Goal: Communication & Community: Answer question/provide support

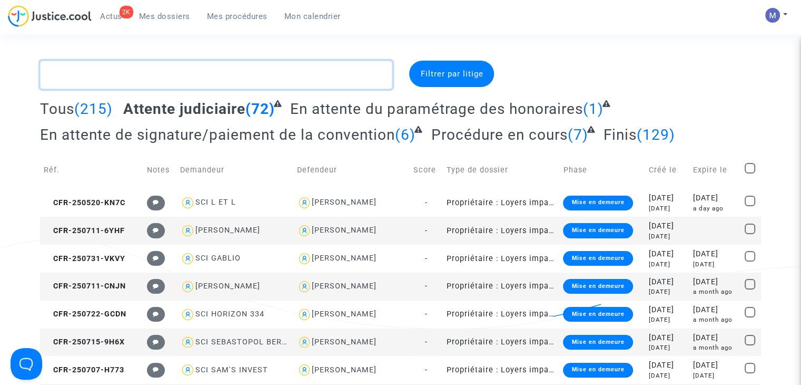
click at [166, 75] on textarea at bounding box center [216, 75] width 352 height 28
paste textarea "CFR-250715-9H6X"
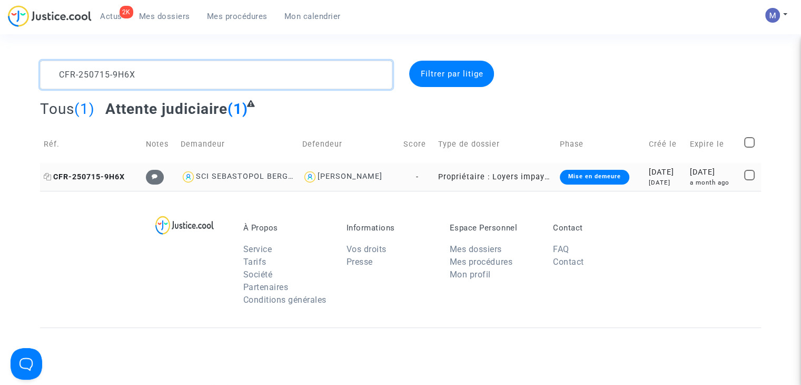
type textarea "CFR-250715-9H6X"
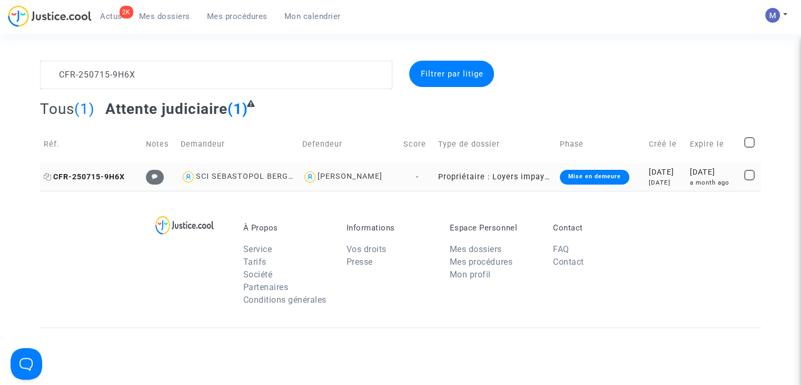
click at [102, 175] on span "CFR-250715-9H6X" at bounding box center [84, 176] width 81 height 9
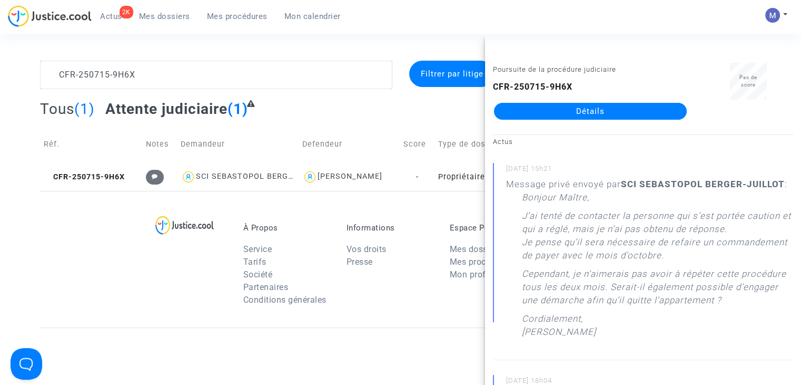
click at [565, 113] on link "Détails" at bounding box center [590, 111] width 193 height 17
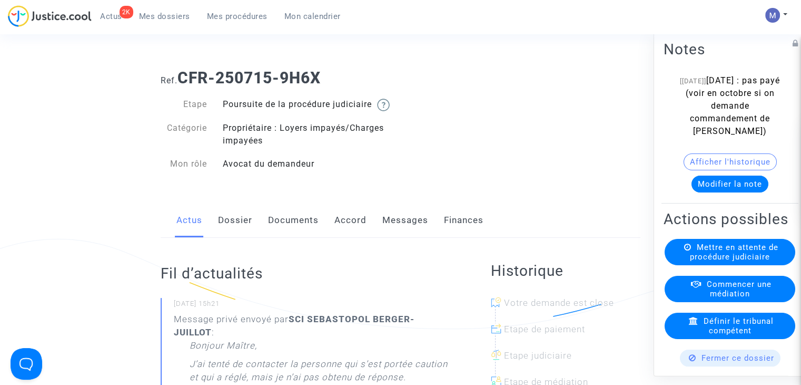
click at [396, 237] on link "Messages" at bounding box center [405, 220] width 46 height 35
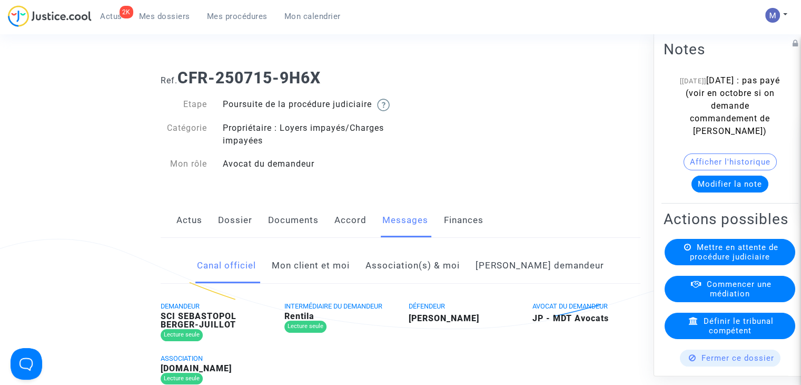
click at [347, 283] on link "Mon client et moi" at bounding box center [311, 265] width 78 height 35
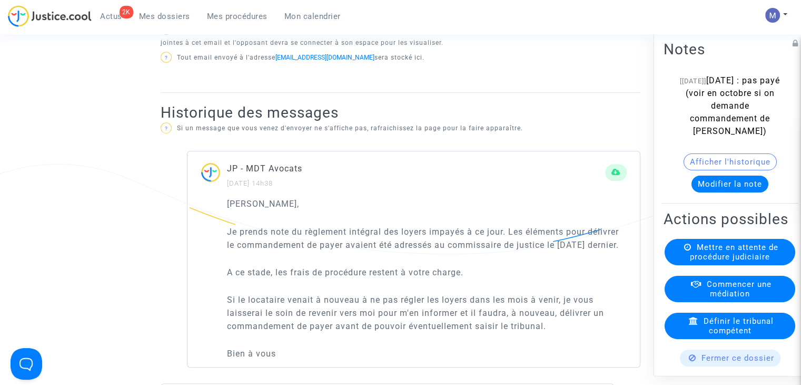
scroll to position [527, 0]
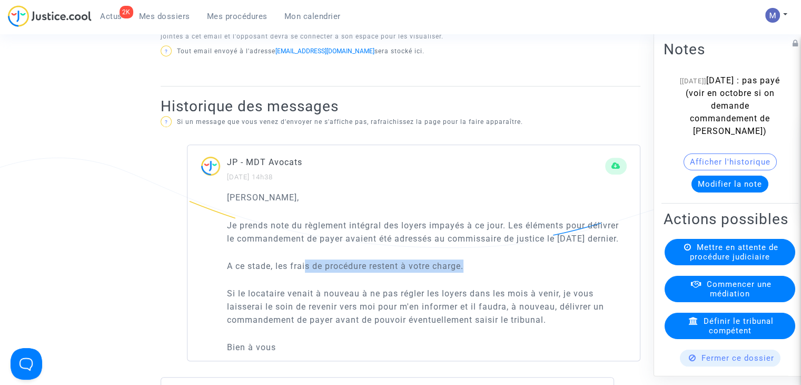
drag, startPoint x: 306, startPoint y: 291, endPoint x: 472, endPoint y: 294, distance: 166.0
click at [472, 272] on p "A ce stade, les frais de procédure restent à votre charge." at bounding box center [427, 265] width 400 height 13
click at [466, 314] on p "Si le locataire venait à nouveau à ne pas régler les loyers dans les mois à ven…" at bounding box center [427, 307] width 400 height 40
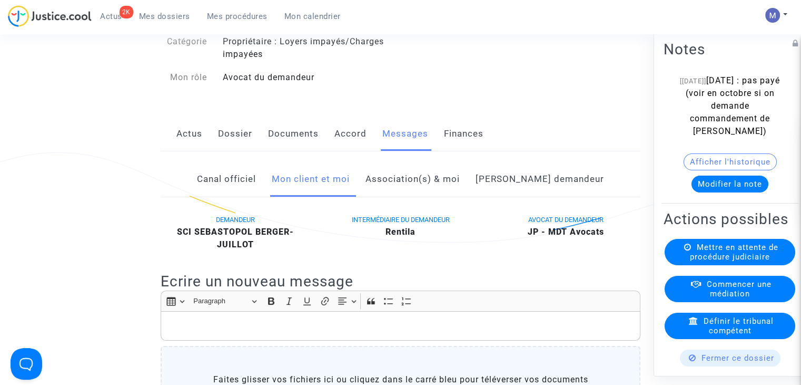
scroll to position [0, 0]
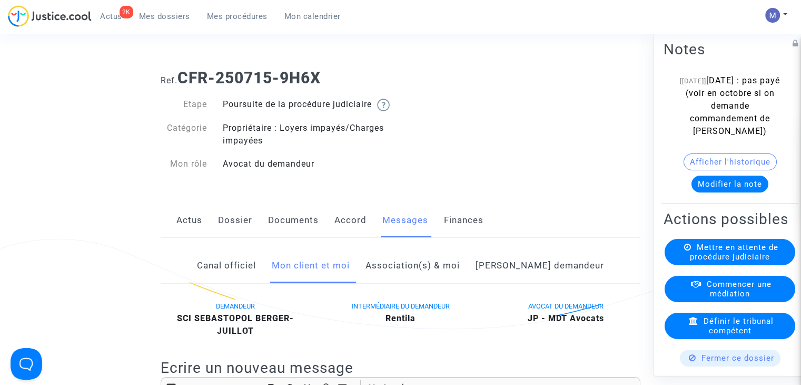
drag, startPoint x: 198, startPoint y: 232, endPoint x: 252, endPoint y: 236, distance: 54.4
click at [198, 232] on link "Actus" at bounding box center [189, 220] width 26 height 35
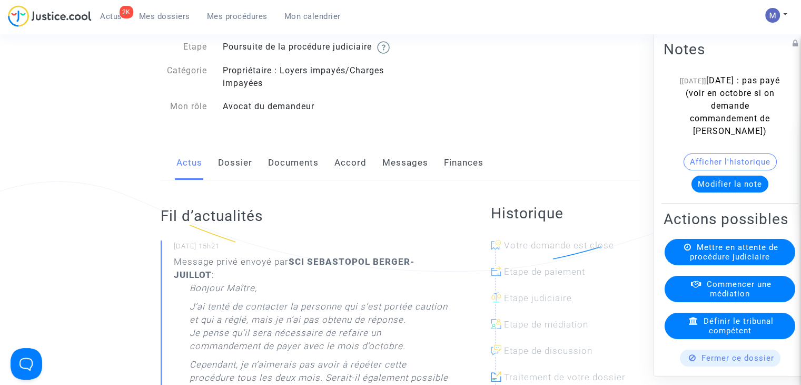
scroll to position [105, 0]
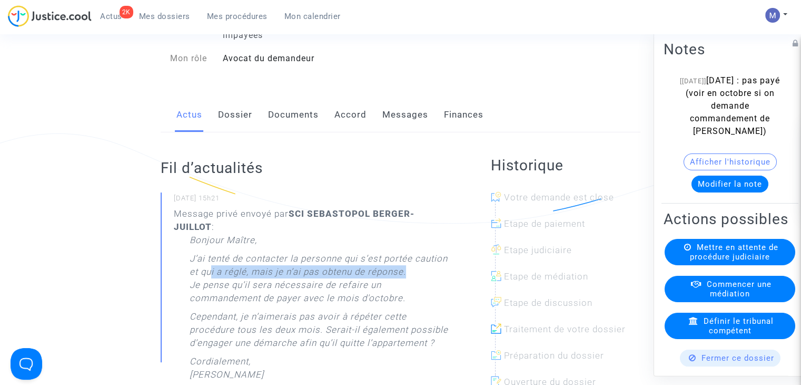
drag, startPoint x: 211, startPoint y: 283, endPoint x: 412, endPoint y: 282, distance: 201.8
click at [412, 282] on p "J’ai tenté de contacter la personne qui s’est portée caution et qui a réglé, ma…" at bounding box center [319, 281] width 259 height 58
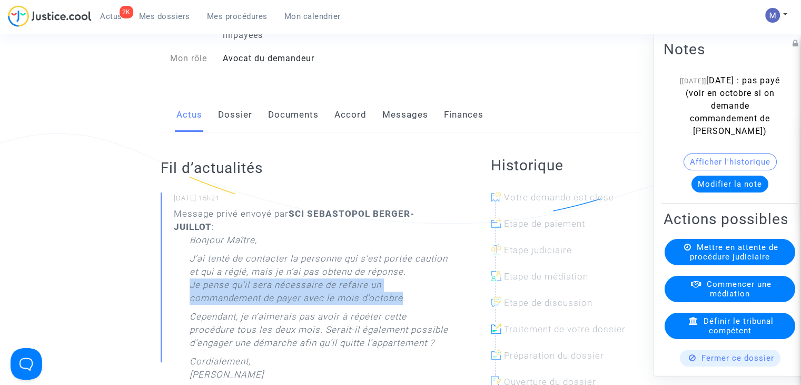
drag, startPoint x: 403, startPoint y: 312, endPoint x: 191, endPoint y: 298, distance: 212.2
click at [191, 298] on p "J’ai tenté de contacter la personne qui s’est portée caution et qui a réglé, ma…" at bounding box center [319, 281] width 259 height 58
copy p "Je pense qu’il sera nécessaire de refaire un commandement de payer avec le mois…"
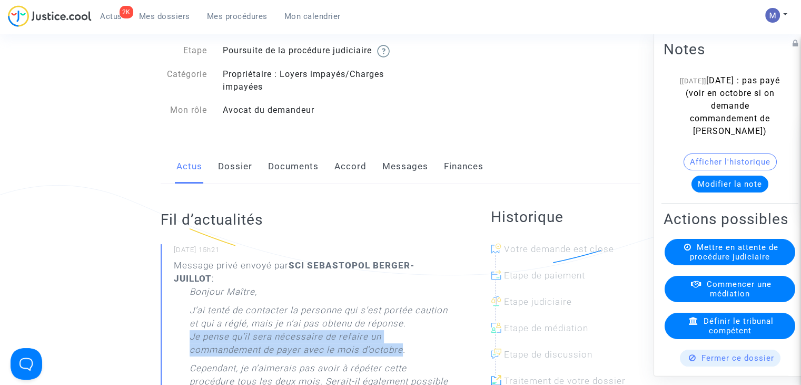
scroll to position [0, 0]
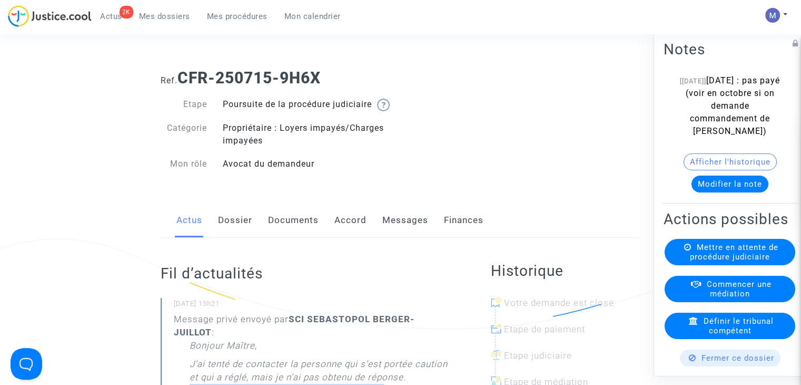
click at [396, 228] on link "Messages" at bounding box center [405, 220] width 46 height 35
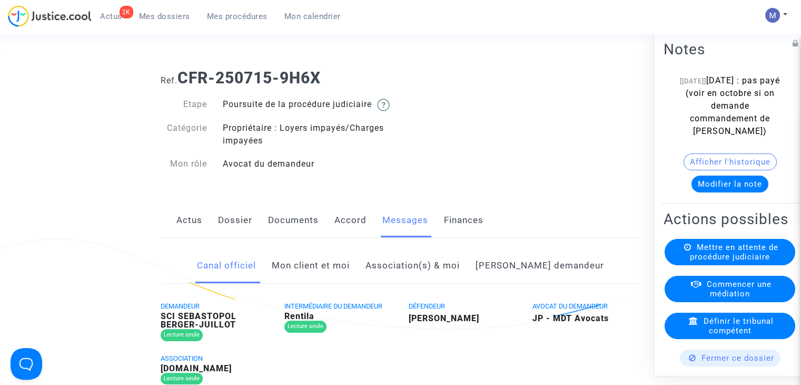
click at [337, 273] on link "Mon client et moi" at bounding box center [311, 265] width 78 height 35
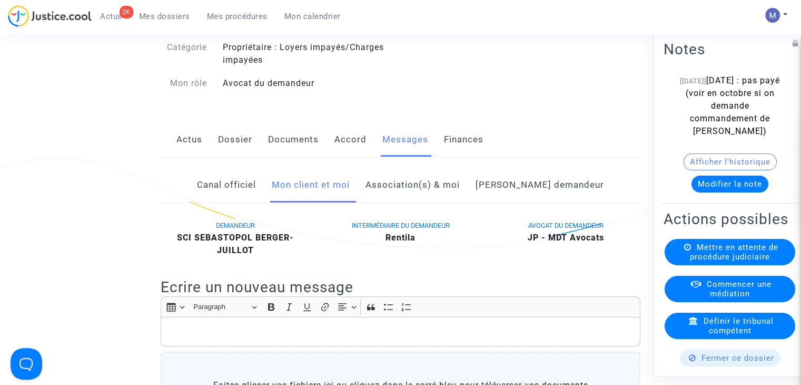
scroll to position [158, 0]
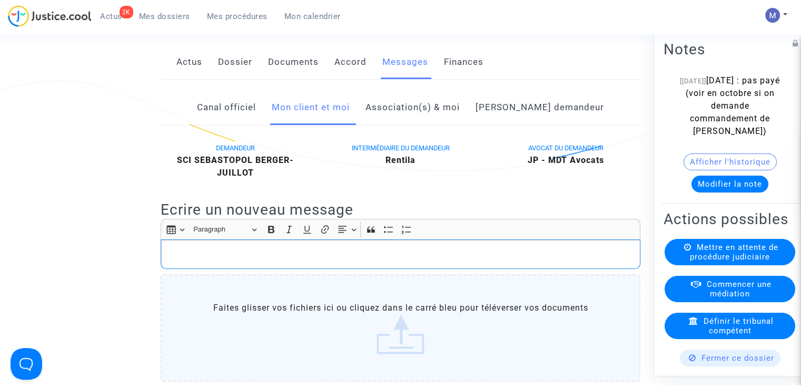
click at [191, 261] on p "Rich Text Editor, main" at bounding box center [400, 254] width 469 height 13
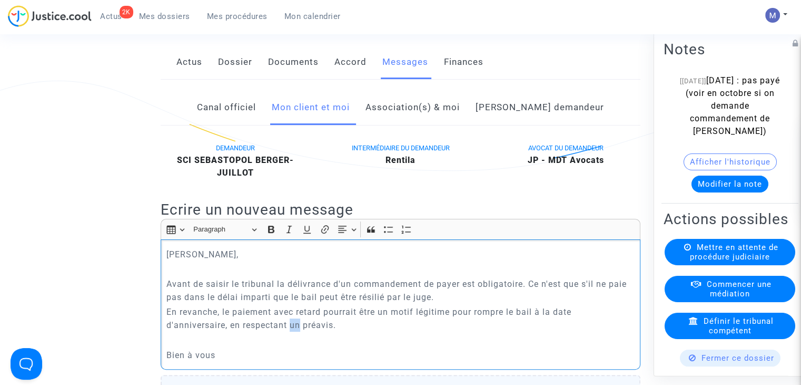
drag, startPoint x: 299, startPoint y: 340, endPoint x: 289, endPoint y: 332, distance: 12.9
click at [290, 331] on p "En revanche, le paiement avec retard pourrait être un motif légitime pour rompr…" at bounding box center [400, 318] width 469 height 26
click at [223, 331] on p "En revanche, le paiement avec retard pourrait être un motif légitime pour rompr…" at bounding box center [400, 318] width 469 height 26
click at [360, 325] on p "En revanche, le paiement avec retard pourrait être un motif légitime pour rompr…" at bounding box center [400, 318] width 469 height 26
drag, startPoint x: 602, startPoint y: 324, endPoint x: 544, endPoint y: 325, distance: 58.0
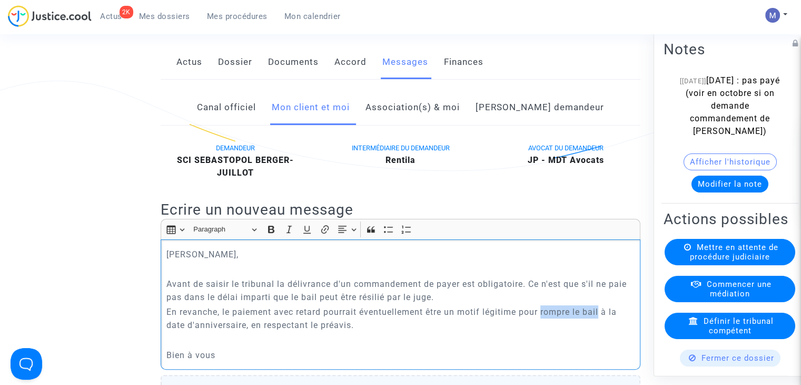
click at [544, 325] on p "En revanche, le paiement avec retard pourrait éventuellement être un motif légi…" at bounding box center [400, 318] width 469 height 26
click at [241, 331] on p "En revanche, le paiement avec retard pourrait éventuellement être un motif légi…" at bounding box center [400, 318] width 469 height 26
click at [245, 331] on p "En revanche, le paiement avec retard pourrait éventuellement être un motif légi…" at bounding box center [400, 318] width 469 height 26
click at [240, 361] on p "Bien à vous" at bounding box center [400, 354] width 469 height 13
click at [469, 303] on p "Avant de saisir le tribunal la délivrance d'un commandement de payer est obliga…" at bounding box center [400, 290] width 469 height 26
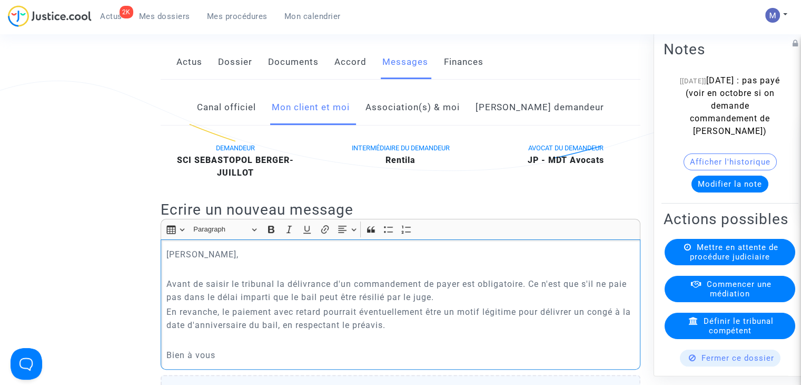
click at [451, 303] on p "Avant de saisir le tribunal la délivrance d'un commandement de payer est obliga…" at bounding box center [400, 290] width 469 height 26
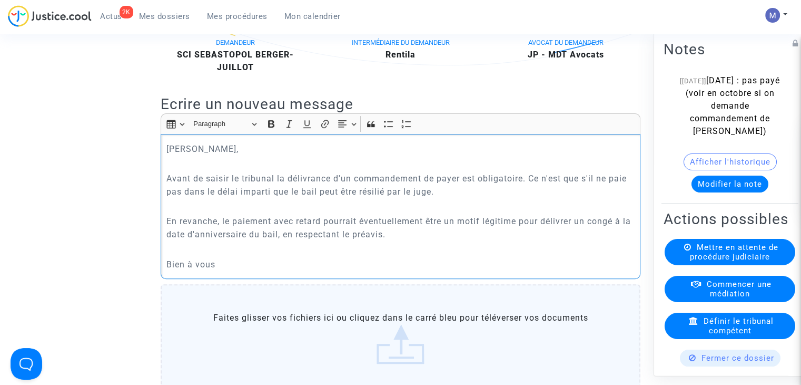
scroll to position [421, 0]
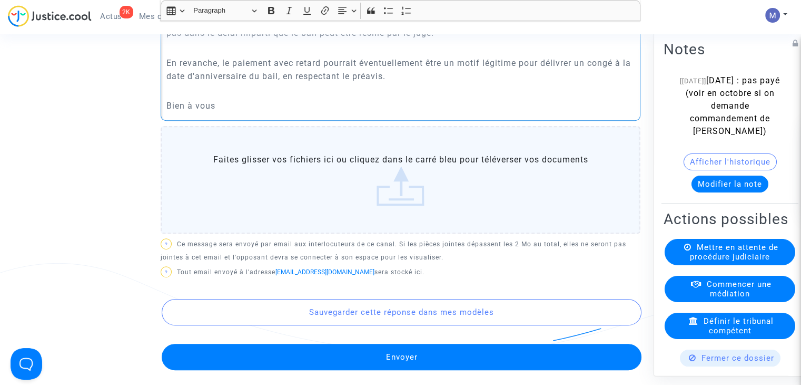
click at [407, 366] on button "Envoyer" at bounding box center [402, 356] width 480 height 26
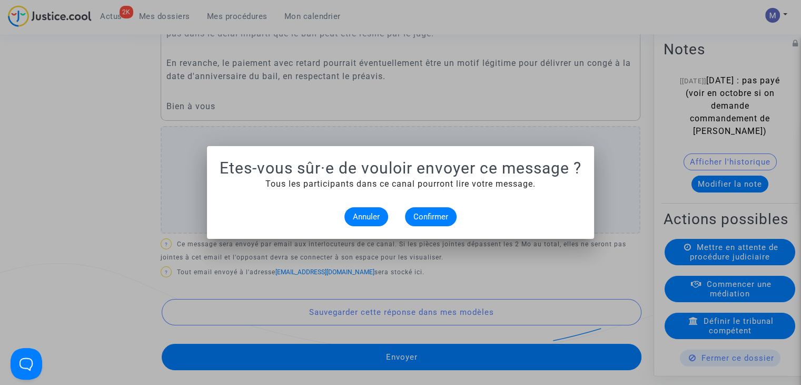
scroll to position [0, 0]
click at [437, 220] on span "Confirmer" at bounding box center [431, 216] width 35 height 9
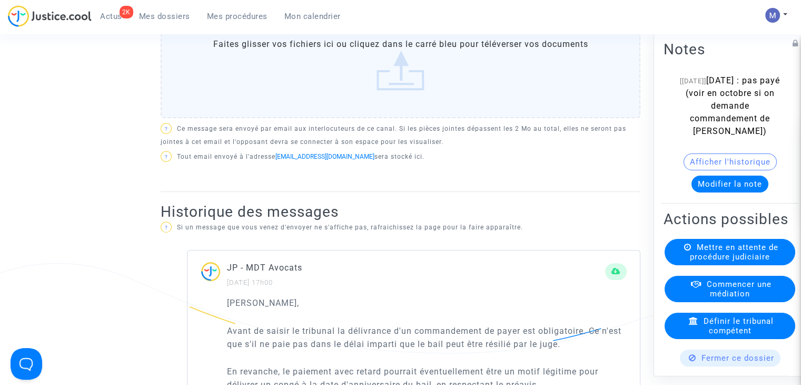
click at [150, 16] on span "Mes dossiers" at bounding box center [164, 16] width 51 height 9
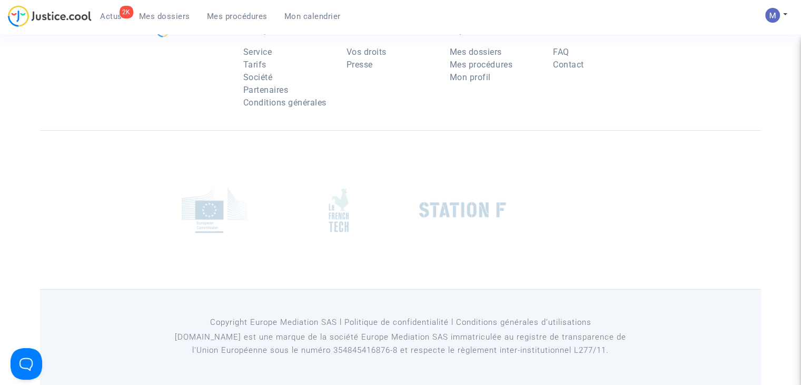
scroll to position [105, 0]
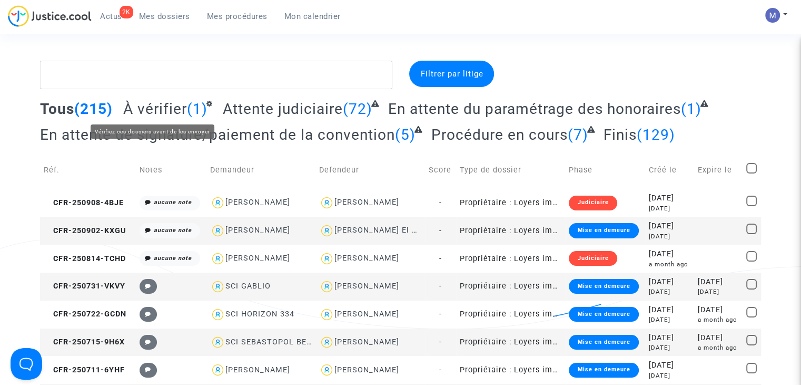
click at [162, 102] on span "À vérifier" at bounding box center [155, 108] width 64 height 17
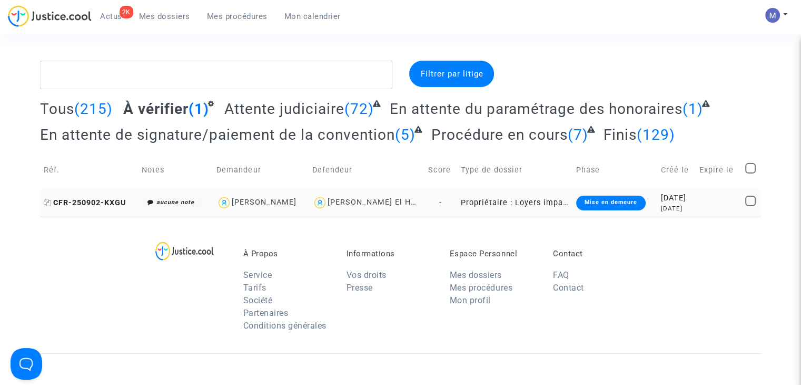
click at [69, 198] on span "CFR-250902-KXGU" at bounding box center [85, 202] width 82 height 9
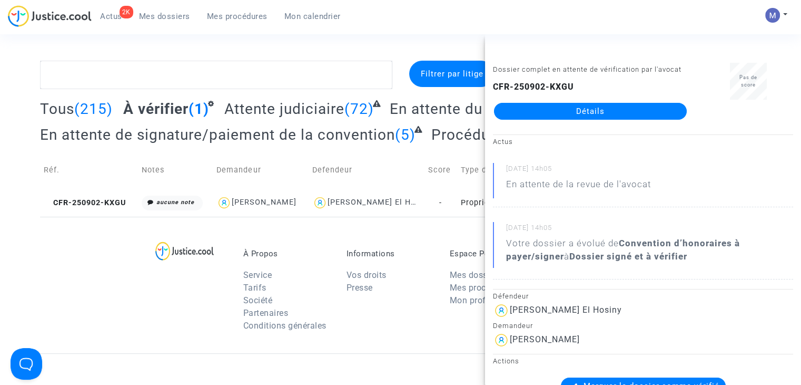
click at [540, 108] on link "Détails" at bounding box center [590, 111] width 193 height 17
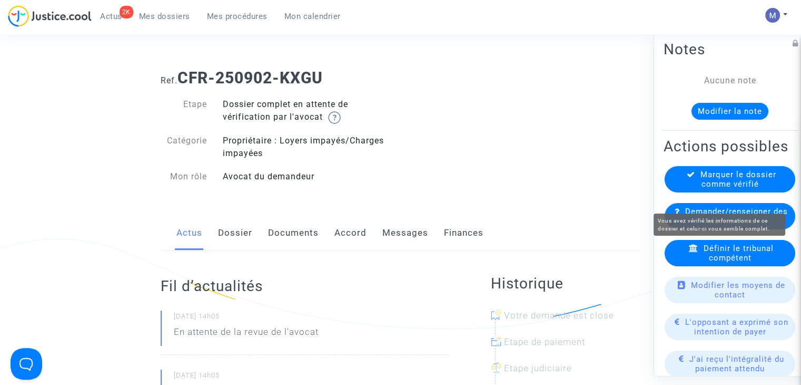
click at [733, 189] on span "Marquer le dossier comme vérifié" at bounding box center [739, 179] width 76 height 19
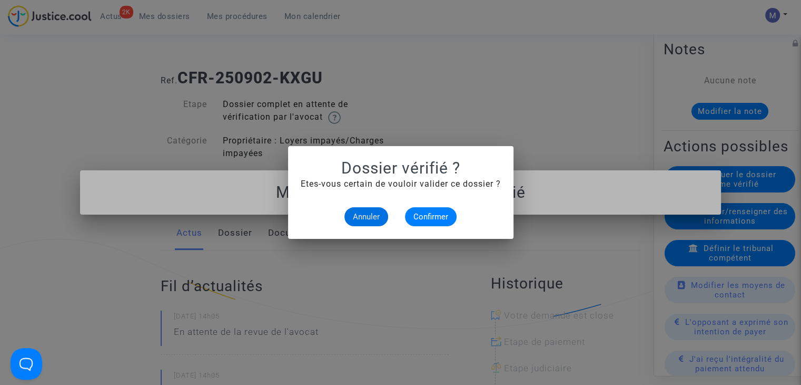
click at [525, 74] on div at bounding box center [400, 192] width 801 height 385
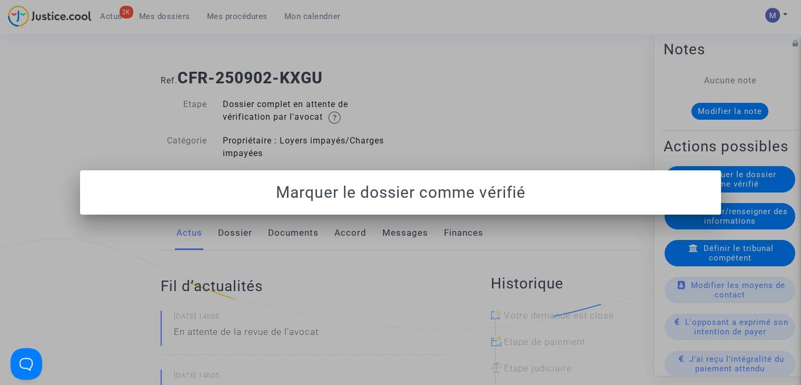
click at [164, 14] on div at bounding box center [400, 192] width 801 height 385
